Goal: Task Accomplishment & Management: Complete application form

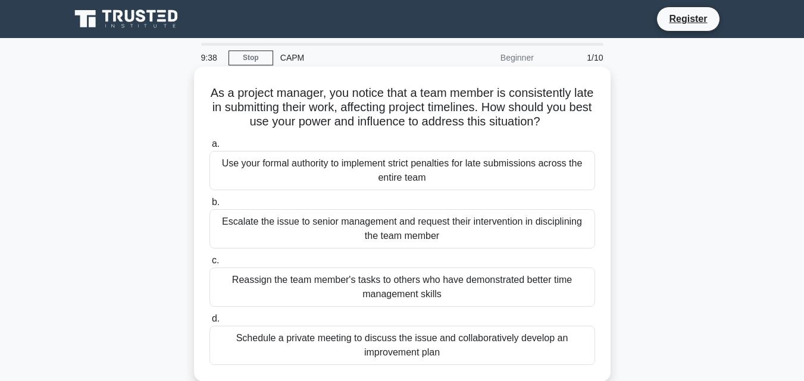
click at [383, 343] on div "Schedule a private meeting to discuss the issue and collaboratively develop an …" at bounding box center [402, 345] width 386 height 39
click at [209, 323] on input "d. Schedule a private meeting to discuss the issue and collaboratively develop …" at bounding box center [209, 319] width 0 height 8
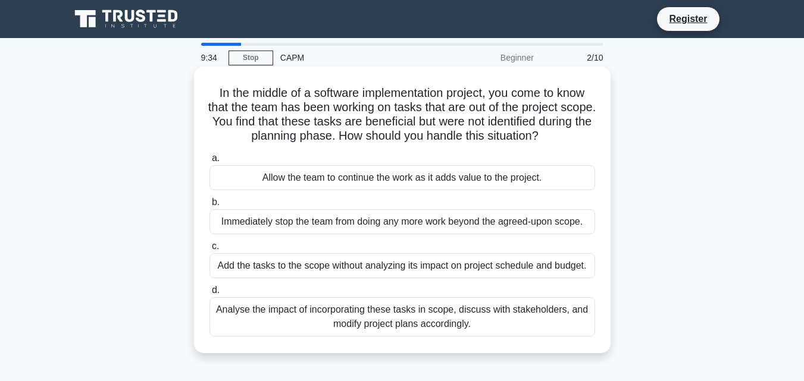
click at [404, 323] on div "Analyse the impact of incorporating these tasks in scope, discuss with stakehol…" at bounding box center [402, 316] width 386 height 39
click at [209, 294] on input "d. Analyse the impact of incorporating these tasks in scope, discuss with stake…" at bounding box center [209, 291] width 0 height 8
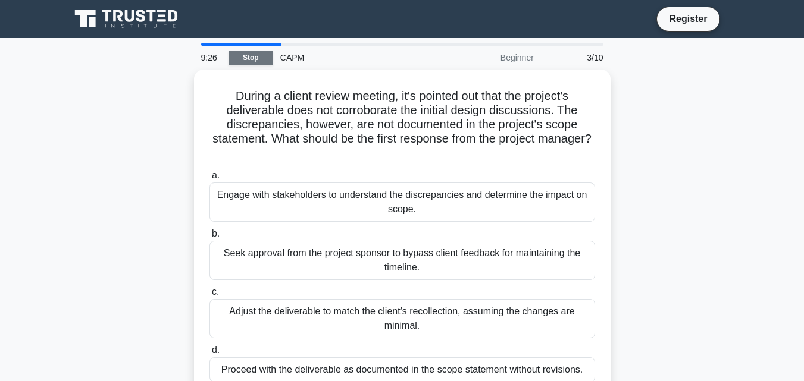
click at [251, 60] on link "Stop" at bounding box center [250, 58] width 45 height 15
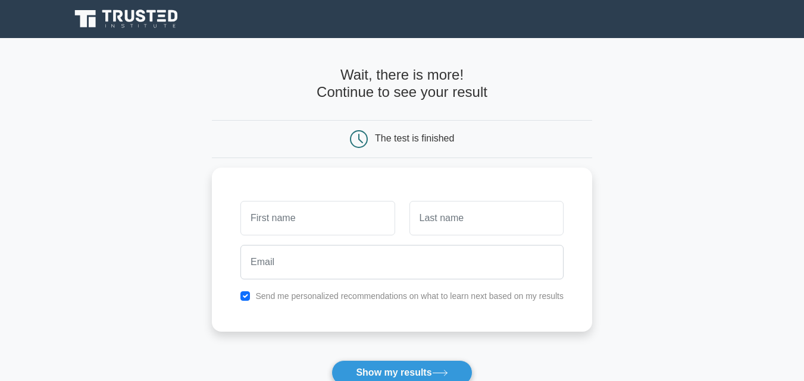
click at [340, 132] on div "The test is finished" at bounding box center [401, 139] width 253 height 18
